Goal: Information Seeking & Learning: Understand process/instructions

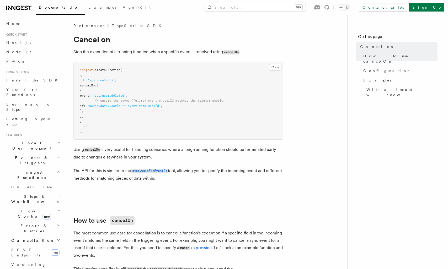
scroll to position [3, 0]
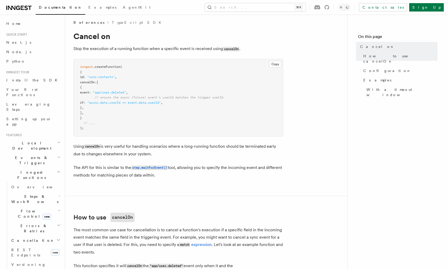
drag, startPoint x: 82, startPoint y: 75, endPoint x: 94, endPoint y: 108, distance: 34.7
click at [93, 107] on pre "inngest .createFunction ( { id : "sync-contacts" , cancelOn : [ { event : "app/…" at bounding box center [178, 97] width 209 height 77
click at [84, 108] on span "," at bounding box center [83, 108] width 2 height 4
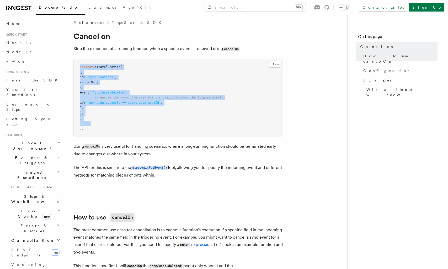
drag, startPoint x: 90, startPoint y: 120, endPoint x: 73, endPoint y: 68, distance: 54.2
click at [82, 86] on span "{" at bounding box center [81, 88] width 2 height 4
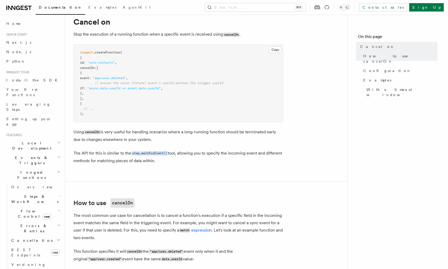
scroll to position [18, 0]
drag, startPoint x: 85, startPoint y: 61, endPoint x: 101, endPoint y: 93, distance: 36.0
click at [97, 84] on code "inngest .createFunction ( { id : "sync-contacts" , cancelOn : [ { event : "app/…" at bounding box center [151, 82] width 143 height 65
click at [101, 93] on pre "inngest .createFunction ( { id : "sync-contacts" , cancelOn : [ { event : "app/…" at bounding box center [178, 82] width 209 height 77
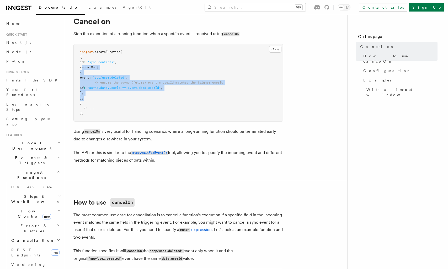
drag, startPoint x: 79, startPoint y: 65, endPoint x: 100, endPoint y: 107, distance: 46.6
click at [97, 102] on pre "inngest .createFunction ( { id : "sync-contacts" , cancelOn : [ { event : "app/…" at bounding box center [178, 82] width 209 height 77
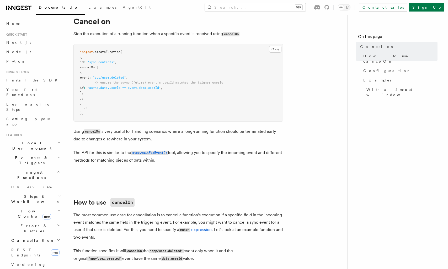
click at [100, 107] on pre "inngest .createFunction ( { id : "sync-contacts" , cancelOn : [ { event : "app/…" at bounding box center [178, 82] width 209 height 77
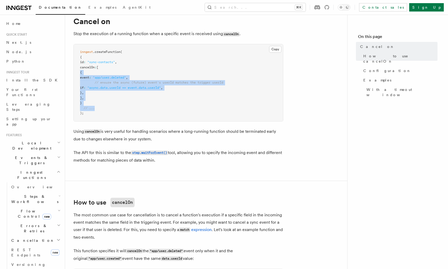
drag, startPoint x: 72, startPoint y: 72, endPoint x: 100, endPoint y: 112, distance: 49.6
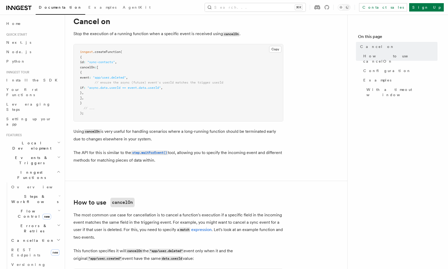
click at [100, 112] on pre "inngest .createFunction ( { id : "sync-contacts" , cancelOn : [ { event : "app/…" at bounding box center [178, 82] width 209 height 77
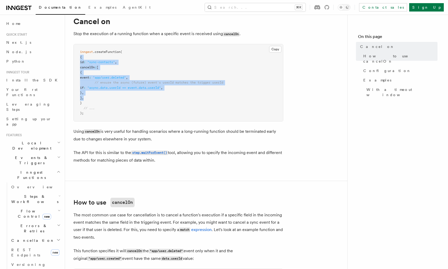
drag, startPoint x: 102, startPoint y: 102, endPoint x: 104, endPoint y: 106, distance: 4.3
click at [104, 106] on pre "inngest .createFunction ( { id : "sync-contacts" , cancelOn : [ { event : "app/…" at bounding box center [178, 82] width 209 height 77
drag, startPoint x: 78, startPoint y: 106, endPoint x: 72, endPoint y: 55, distance: 52.0
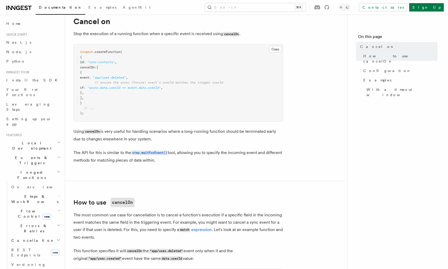
drag, startPoint x: 89, startPoint y: 88, endPoint x: 77, endPoint y: 62, distance: 28.6
click at [84, 87] on span "if" at bounding box center [82, 88] width 4 height 4
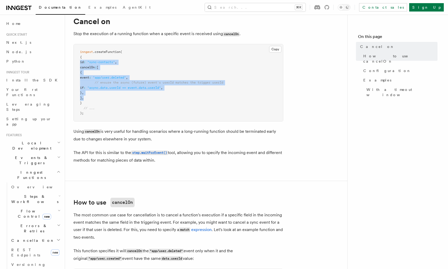
drag, startPoint x: 77, startPoint y: 62, endPoint x: 103, endPoint y: 101, distance: 47.1
click at [103, 100] on pre "inngest .createFunction ( { id : "sync-contacts" , cancelOn : [ { event : "app/…" at bounding box center [178, 82] width 209 height 77
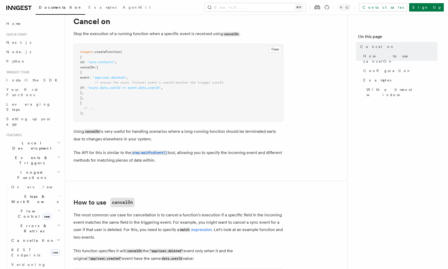
drag, startPoint x: 103, startPoint y: 101, endPoint x: 76, endPoint y: 54, distance: 54.9
click at [102, 101] on pre "inngest .createFunction ( { id : "sync-contacts" , cancelOn : [ { event : "app/…" at bounding box center [178, 82] width 209 height 77
drag, startPoint x: 76, startPoint y: 54, endPoint x: 96, endPoint y: 93, distance: 44.3
click at [96, 93] on pre "inngest .createFunction ( { id : "sync-contacts" , cancelOn : [ { event : "app/…" at bounding box center [178, 82] width 209 height 77
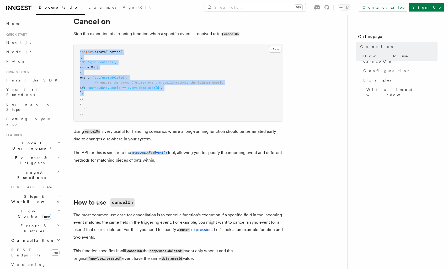
click at [96, 93] on pre "inngest .createFunction ( { id : "sync-contacts" , cancelOn : [ { event : "app/…" at bounding box center [178, 82] width 209 height 77
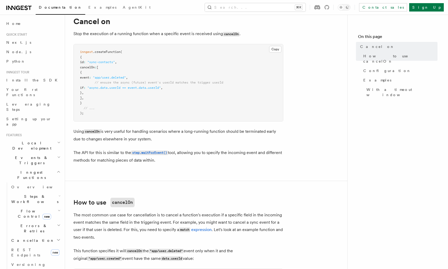
drag, startPoint x: 81, startPoint y: 58, endPoint x: 103, endPoint y: 99, distance: 46.8
click at [103, 99] on pre "inngest .createFunction ( { id : "sync-contacts" , cancelOn : [ { event : "app/…" at bounding box center [178, 82] width 209 height 77
drag, startPoint x: 84, startPoint y: 65, endPoint x: 100, endPoint y: 93, distance: 32.6
click at [100, 92] on pre "inngest .createFunction ( { id : "sync-contacts" , cancelOn : [ { event : "app/…" at bounding box center [178, 82] width 209 height 77
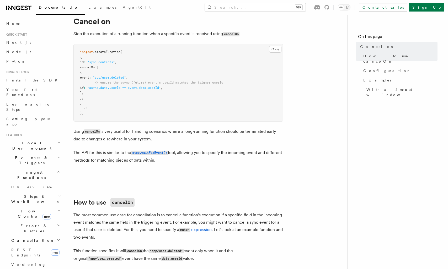
click at [100, 93] on pre "inngest .createFunction ( { id : "sync-contacts" , cancelOn : [ { event : "app/…" at bounding box center [178, 82] width 209 height 77
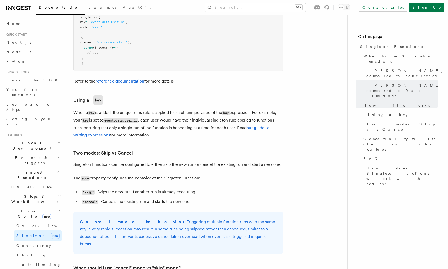
scroll to position [459, 0]
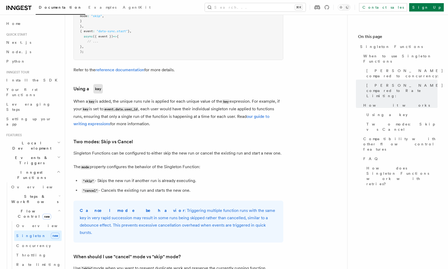
drag, startPoint x: 97, startPoint y: 165, endPoint x: 115, endPoint y: 175, distance: 21.0
click at [111, 173] on article "Features Inngest Functions Flow Control [PERSON_NAME] Functions TypeScript v3.3…" at bounding box center [205, 137] width 265 height 1146
click at [118, 177] on li ""skip" - Skips the new run if another run is already executing." at bounding box center [181, 181] width 203 height 8
drag, startPoint x: 138, startPoint y: 187, endPoint x: 157, endPoint y: 189, distance: 19.5
click at [155, 189] on article "Features Inngest Functions Flow Control [PERSON_NAME] Functions TypeScript v3.3…" at bounding box center [205, 137] width 265 height 1146
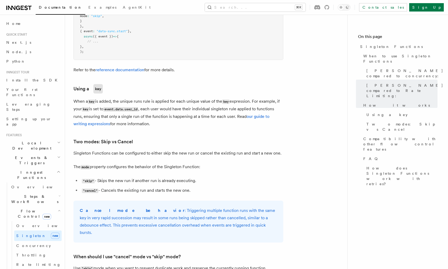
click at [157, 189] on article "Features Inngest Functions Flow Control [PERSON_NAME] Functions TypeScript v3.3…" at bounding box center [205, 137] width 265 height 1146
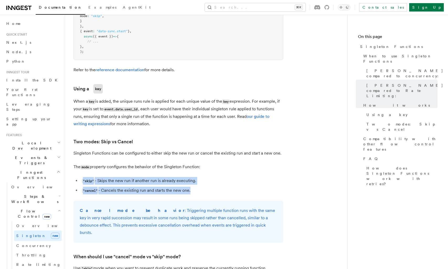
drag, startPoint x: 158, startPoint y: 188, endPoint x: 165, endPoint y: 190, distance: 7.8
click at [165, 190] on article "Features Inngest Functions Flow Control [PERSON_NAME] Functions TypeScript v3.3…" at bounding box center [205, 137] width 265 height 1146
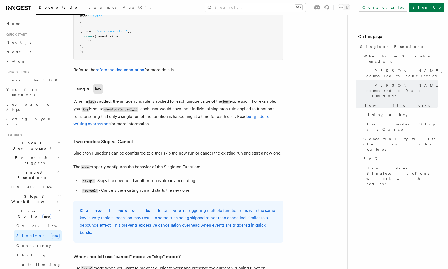
click at [159, 177] on li ""skip" - Skips the new run if another run is already executing." at bounding box center [181, 181] width 203 height 8
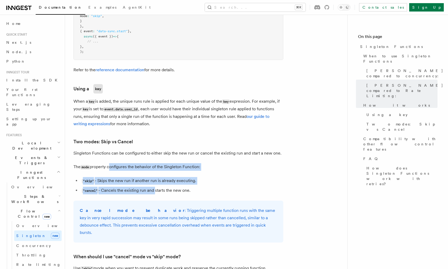
drag, startPoint x: 154, startPoint y: 184, endPoint x: 158, endPoint y: 185, distance: 4.7
click at [158, 185] on article "Features Inngest Functions Flow Control [PERSON_NAME] Functions TypeScript v3.3…" at bounding box center [205, 137] width 265 height 1146
click at [158, 187] on li ""cancel" - Cancels the existing run and starts the new one." at bounding box center [181, 191] width 203 height 8
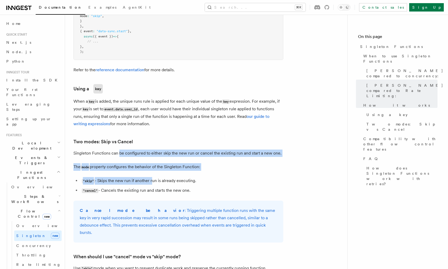
click at [154, 179] on article "Features Inngest Functions Flow Control [PERSON_NAME] Functions TypeScript v3.3…" at bounding box center [205, 137] width 265 height 1146
click at [154, 179] on ul ""skip" - Skips the new run if another run is already executing. "cancel" - Canc…" at bounding box center [178, 185] width 210 height 17
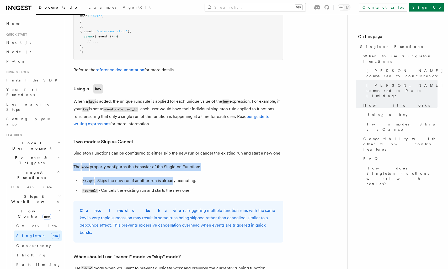
drag, startPoint x: 170, startPoint y: 177, endPoint x: 120, endPoint y: 149, distance: 58.1
click at [121, 150] on article "Features Inngest Functions Flow Control [PERSON_NAME] Functions TypeScript v3.3…" at bounding box center [205, 137] width 265 height 1146
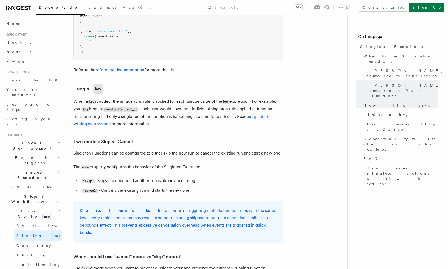
click at [127, 157] on article "Features Inngest Functions Flow Control [PERSON_NAME] Functions TypeScript v3.3…" at bounding box center [205, 137] width 265 height 1146
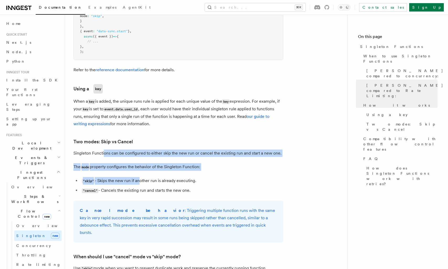
drag, startPoint x: 106, startPoint y: 149, endPoint x: 139, endPoint y: 175, distance: 42.0
click at [139, 175] on article "Features Inngest Functions Flow Control [PERSON_NAME] Functions TypeScript v3.3…" at bounding box center [205, 137] width 265 height 1146
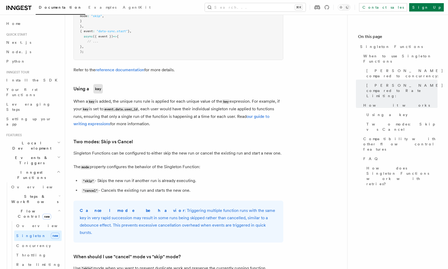
click at [136, 177] on li ""skip" - Skips the new run if another run is already executing." at bounding box center [181, 181] width 203 height 8
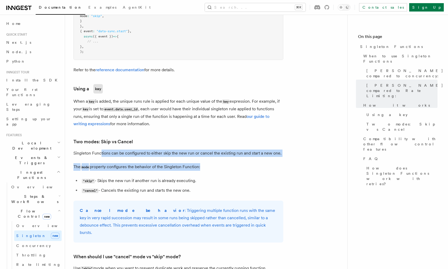
drag, startPoint x: 110, startPoint y: 156, endPoint x: 133, endPoint y: 173, distance: 28.5
click at [133, 173] on article "Features Inngest Functions Flow Control [PERSON_NAME] Functions TypeScript v3.3…" at bounding box center [205, 137] width 265 height 1146
click at [133, 177] on li ""skip" - Skips the new run if another run is already executing." at bounding box center [181, 181] width 203 height 8
drag, startPoint x: 127, startPoint y: 151, endPoint x: 151, endPoint y: 171, distance: 30.7
click at [150, 169] on article "Features Inngest Functions Flow Control [PERSON_NAME] Functions TypeScript v3.3…" at bounding box center [205, 137] width 265 height 1146
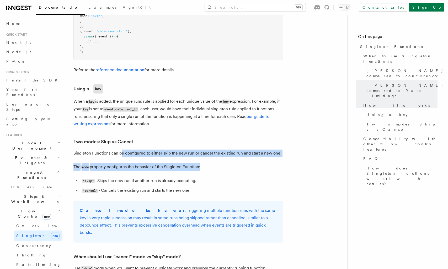
click at [151, 177] on li ""skip" - Skips the new run if another run is already executing." at bounding box center [181, 181] width 203 height 8
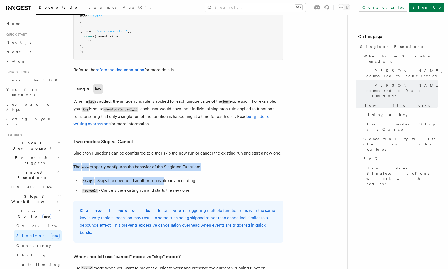
drag, startPoint x: 137, startPoint y: 152, endPoint x: 164, endPoint y: 173, distance: 33.8
click at [163, 172] on article "Features Inngest Functions Flow Control [PERSON_NAME] Functions TypeScript v3.3…" at bounding box center [205, 137] width 265 height 1146
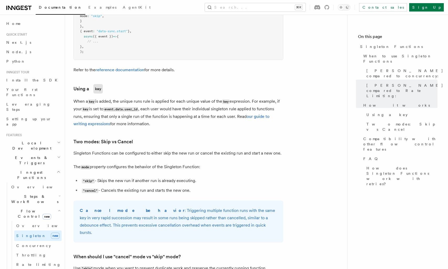
click at [164, 177] on li ""skip" - Skips the new run if another run is already executing." at bounding box center [181, 181] width 203 height 8
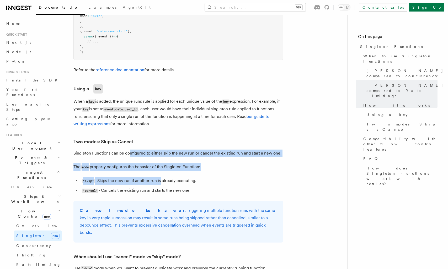
drag, startPoint x: 130, startPoint y: 148, endPoint x: 162, endPoint y: 178, distance: 44.0
click at [162, 178] on article "Features Inngest Functions Flow Control [PERSON_NAME] Functions TypeScript v3.3…" at bounding box center [205, 137] width 265 height 1146
click at [162, 178] on li ""skip" - Skips the new run if another run is already executing." at bounding box center [181, 181] width 203 height 8
drag, startPoint x: 192, startPoint y: 185, endPoint x: 66, endPoint y: 115, distance: 144.2
click at [66, 115] on div "Features Inngest Functions Flow Control [PERSON_NAME] Functions TypeScript v3.3…" at bounding box center [214, 125] width 299 height 1169
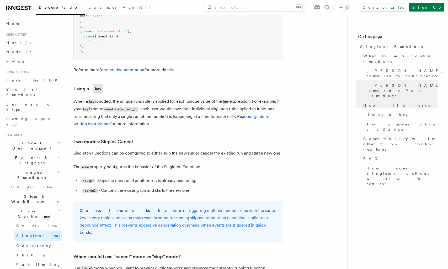
click at [113, 154] on article "Features Inngest Functions Flow Control [PERSON_NAME] Functions TypeScript v3.3…" at bounding box center [205, 137] width 265 height 1146
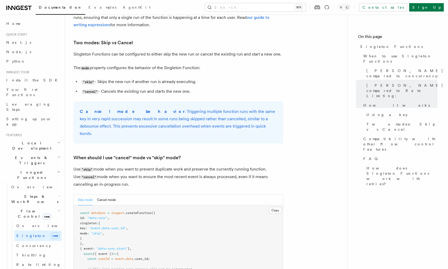
scroll to position [568, 0]
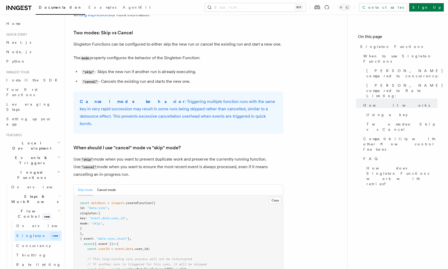
drag, startPoint x: 77, startPoint y: 133, endPoint x: 128, endPoint y: 171, distance: 63.2
click at [124, 169] on article "Features Inngest Functions Flow Control [PERSON_NAME] Functions TypeScript v3.3…" at bounding box center [205, 28] width 265 height 1146
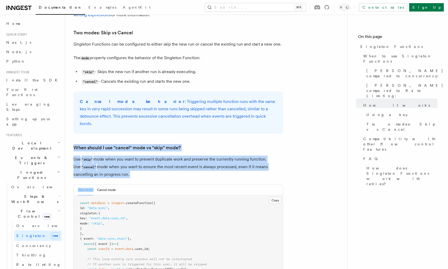
click at [128, 171] on article "Features Inngest Functions Flow Control [PERSON_NAME] Functions TypeScript v3.3…" at bounding box center [205, 28] width 265 height 1146
drag, startPoint x: 121, startPoint y: 165, endPoint x: 67, endPoint y: 116, distance: 72.3
click at [70, 118] on div "Features Inngest Functions Flow Control [PERSON_NAME] Functions TypeScript v3.3…" at bounding box center [214, 16] width 299 height 1169
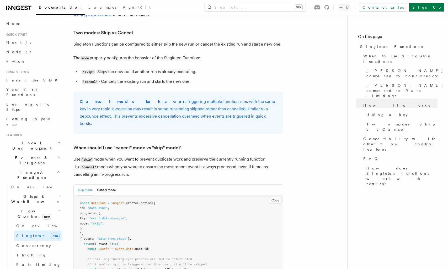
click at [125, 161] on p "Use "skip" mode when you want to prevent duplicate work and preserve the curren…" at bounding box center [178, 167] width 210 height 23
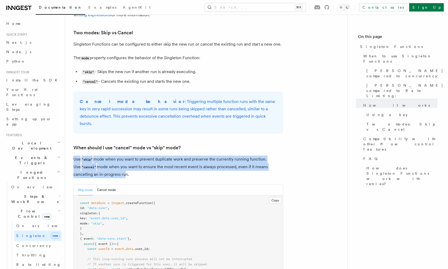
drag, startPoint x: 76, startPoint y: 146, endPoint x: 123, endPoint y: 167, distance: 50.9
click at [113, 163] on p "Use "skip" mode when you want to prevent duplicate work and preserve the curren…" at bounding box center [178, 167] width 210 height 23
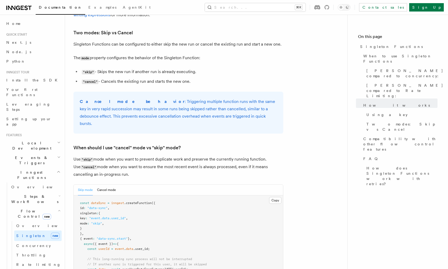
click at [128, 162] on p "Use "skip" mode when you want to prevent duplicate work and preserve the curren…" at bounding box center [178, 167] width 210 height 23
drag, startPoint x: 111, startPoint y: 161, endPoint x: 63, endPoint y: 133, distance: 55.9
click at [73, 134] on article "Features Inngest Functions Flow Control [PERSON_NAME] Functions TypeScript v3.3…" at bounding box center [205, 28] width 265 height 1146
drag, startPoint x: 104, startPoint y: 154, endPoint x: 98, endPoint y: 154, distance: 6.3
click at [100, 156] on p "Use "skip" mode when you want to prevent duplicate work and preserve the curren…" at bounding box center [178, 167] width 210 height 23
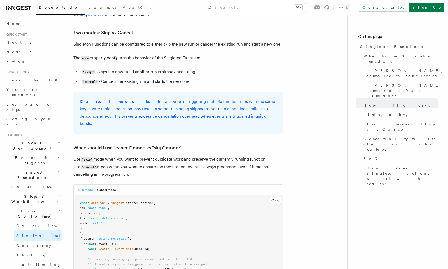
drag, startPoint x: 74, startPoint y: 146, endPoint x: 115, endPoint y: 162, distance: 44.0
click at [113, 161] on p "Use "skip" mode when you want to prevent duplicate work and preserve the curren…" at bounding box center [178, 167] width 210 height 23
click at [115, 162] on p "Use "skip" mode when you want to prevent duplicate work and preserve the curren…" at bounding box center [178, 167] width 210 height 23
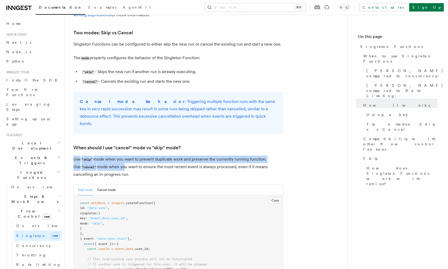
drag, startPoint x: 111, startPoint y: 147, endPoint x: 123, endPoint y: 157, distance: 15.7
click at [121, 155] on article "Features Inngest Functions Flow Control [PERSON_NAME] Functions TypeScript v3.3…" at bounding box center [205, 28] width 265 height 1146
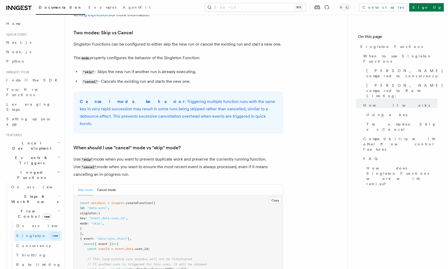
click at [123, 157] on p "Use "skip" mode when you want to prevent duplicate work and preserve the curren…" at bounding box center [178, 167] width 210 height 23
drag, startPoint x: 108, startPoint y: 142, endPoint x: 131, endPoint y: 158, distance: 28.3
click at [131, 158] on article "Features Inngest Functions Flow Control [PERSON_NAME] Functions TypeScript v3.3…" at bounding box center [205, 28] width 265 height 1146
click at [131, 158] on p "Use "skip" mode when you want to prevent duplicate work and preserve the curren…" at bounding box center [178, 167] width 210 height 23
drag, startPoint x: 110, startPoint y: 153, endPoint x: 123, endPoint y: 163, distance: 16.5
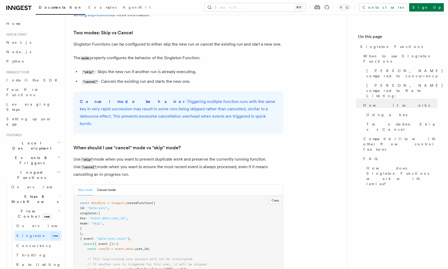
click at [123, 163] on p "Use "skip" mode when you want to prevent duplicate work and preserve the curren…" at bounding box center [178, 167] width 210 height 23
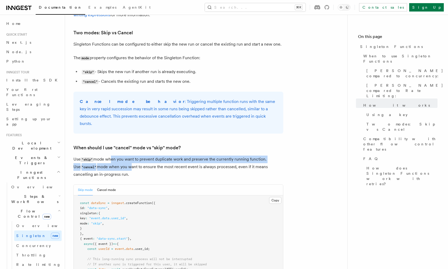
drag, startPoint x: 115, startPoint y: 149, endPoint x: 126, endPoint y: 159, distance: 15.1
click at [124, 157] on p "Use "skip" mode when you want to prevent duplicate work and preserve the curren…" at bounding box center [178, 167] width 210 height 23
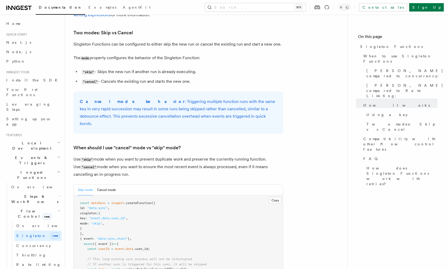
click at [126, 159] on p "Use "skip" mode when you want to prevent duplicate work and preserve the curren…" at bounding box center [178, 167] width 210 height 23
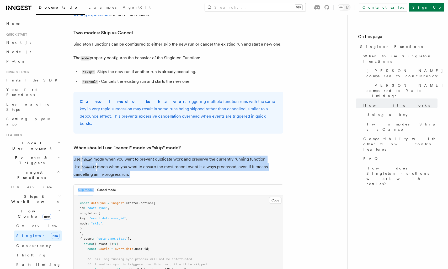
drag, startPoint x: 79, startPoint y: 149, endPoint x: 124, endPoint y: 169, distance: 48.2
click at [122, 169] on article "Features Inngest Functions Flow Control [PERSON_NAME] Functions TypeScript v3.3…" at bounding box center [205, 28] width 265 height 1146
click at [124, 169] on article "Features Inngest Functions Flow Control [PERSON_NAME] Functions TypeScript v3.3…" at bounding box center [205, 28] width 265 height 1146
drag, startPoint x: 116, startPoint y: 145, endPoint x: 130, endPoint y: 162, distance: 21.6
click at [130, 162] on p "Use "skip" mode when you want to prevent duplicate work and preserve the curren…" at bounding box center [178, 167] width 210 height 23
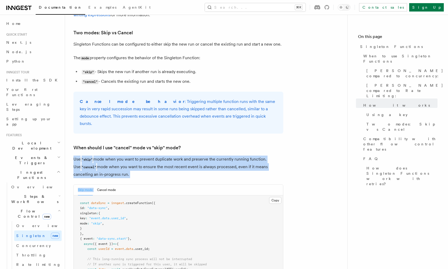
click at [130, 162] on p "Use "skip" mode when you want to prevent duplicate work and preserve the curren…" at bounding box center [178, 167] width 210 height 23
drag, startPoint x: 132, startPoint y: 159, endPoint x: 135, endPoint y: 162, distance: 3.7
click at [134, 161] on p "Use "skip" mode when you want to prevent duplicate work and preserve the curren…" at bounding box center [178, 167] width 210 height 23
click at [135, 162] on p "Use "skip" mode when you want to prevent duplicate work and preserve the curren…" at bounding box center [178, 167] width 210 height 23
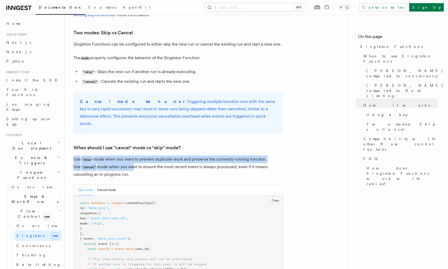
drag, startPoint x: 118, startPoint y: 141, endPoint x: 132, endPoint y: 157, distance: 20.8
click at [129, 153] on article "Features Inngest Functions Flow Control [PERSON_NAME] Functions TypeScript v3.3…" at bounding box center [205, 28] width 265 height 1146
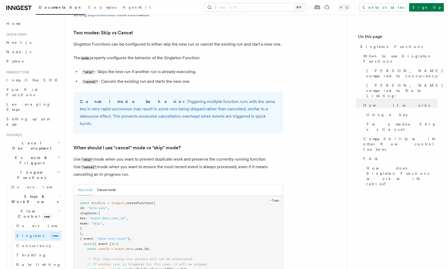
click at [132, 157] on p "Use "skip" mode when you want to prevent duplicate work and preserve the curren…" at bounding box center [178, 167] width 210 height 23
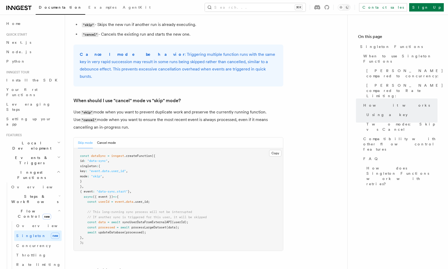
drag, startPoint x: 92, startPoint y: 109, endPoint x: 123, endPoint y: 118, distance: 31.8
click at [119, 118] on p "Use "skip" mode when you want to prevent duplicate work and preserve the curren…" at bounding box center [178, 120] width 210 height 23
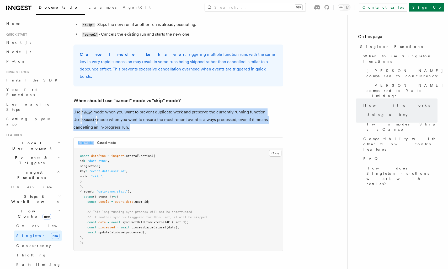
drag, startPoint x: 113, startPoint y: 118, endPoint x: 65, endPoint y: 94, distance: 54.3
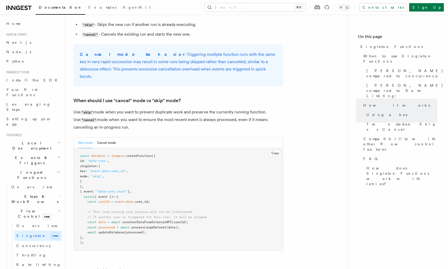
click at [106, 109] on p "Use "skip" mode when you want to prevent duplicate work and preserve the curren…" at bounding box center [178, 120] width 210 height 23
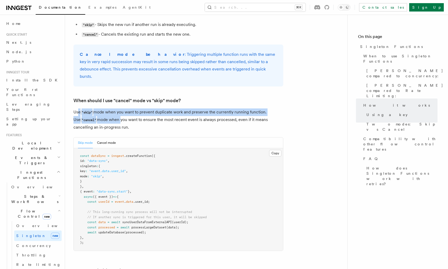
drag, startPoint x: 87, startPoint y: 101, endPoint x: 121, endPoint y: 111, distance: 35.2
click at [118, 111] on p "Use "skip" mode when you want to prevent duplicate work and preserve the curren…" at bounding box center [178, 120] width 210 height 23
click at [121, 111] on p "Use "skip" mode when you want to prevent duplicate work and preserve the curren…" at bounding box center [178, 120] width 210 height 23
drag, startPoint x: 80, startPoint y: 100, endPoint x: 110, endPoint y: 106, distance: 30.8
click at [99, 109] on p "Use "skip" mode when you want to prevent duplicate work and preserve the curren…" at bounding box center [178, 120] width 210 height 23
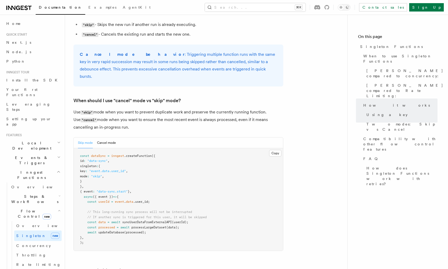
click at [110, 109] on p "Use "skip" mode when you want to prevent duplicate work and preserve the curren…" at bounding box center [178, 120] width 210 height 23
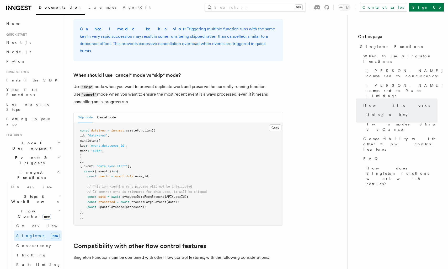
scroll to position [643, 0]
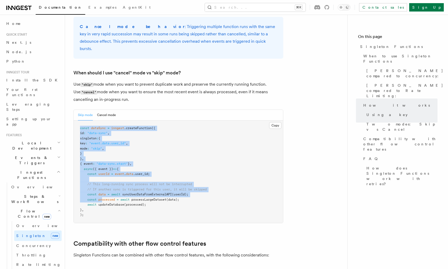
drag, startPoint x: 78, startPoint y: 121, endPoint x: 110, endPoint y: 205, distance: 89.4
click at [108, 199] on pre "const dataSync = inngest .createFunction ({ id : "data-sync" , [PERSON_NAME] : …" at bounding box center [178, 172] width 209 height 103
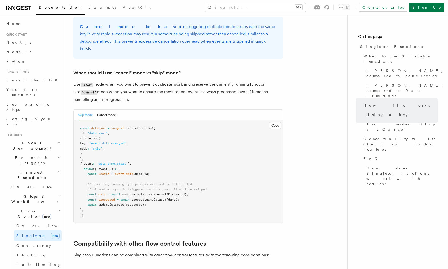
click at [111, 202] on pre "const dataSync = inngest .createFunction ({ id : "data-sync" , [PERSON_NAME] : …" at bounding box center [178, 172] width 209 height 103
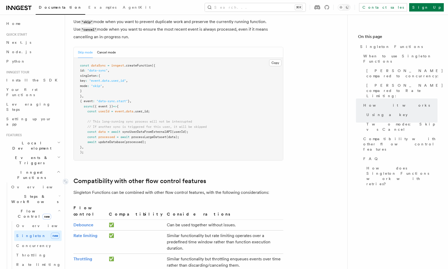
drag, startPoint x: 90, startPoint y: 169, endPoint x: 124, endPoint y: 188, distance: 39.0
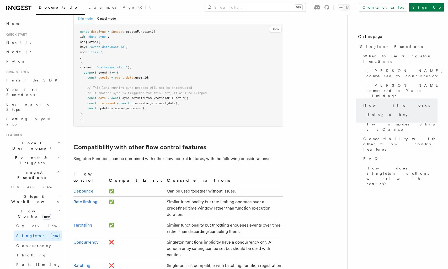
scroll to position [742, 0]
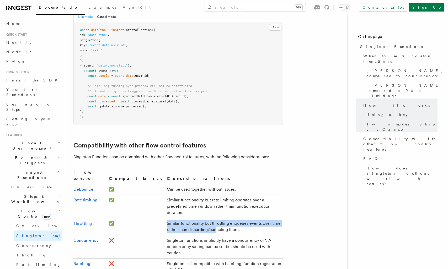
drag, startPoint x: 146, startPoint y: 202, endPoint x: 163, endPoint y: 206, distance: 17.3
click at [162, 218] on tr "Throttling ✅ Similar functionality but throttling enqueues events over time rat…" at bounding box center [178, 226] width 210 height 17
click at [165, 218] on td "Similar functionality but throttling enqueues events over time rather than disc…" at bounding box center [224, 226] width 119 height 17
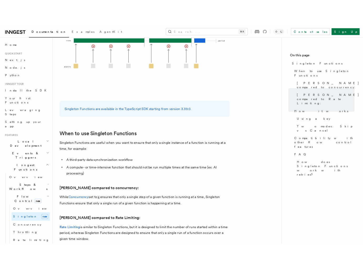
scroll to position [0, 0]
